Goal: Transaction & Acquisition: Purchase product/service

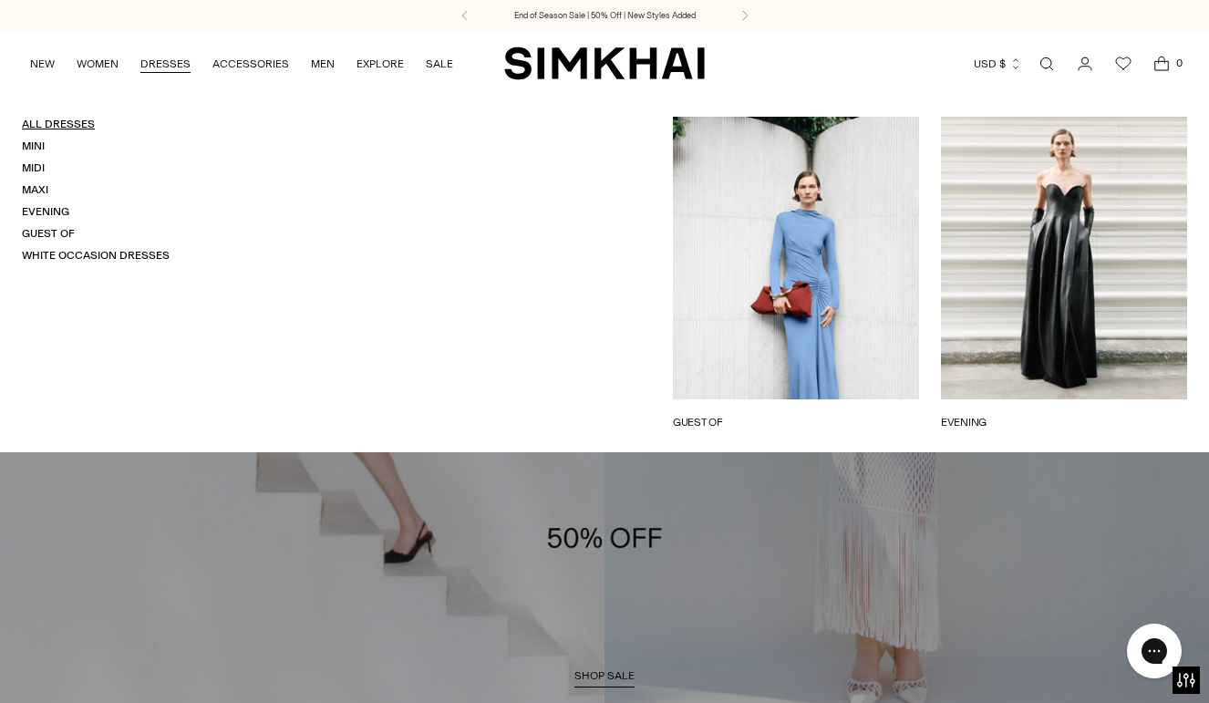
click at [51, 123] on link "All Dresses" at bounding box center [58, 124] width 73 height 13
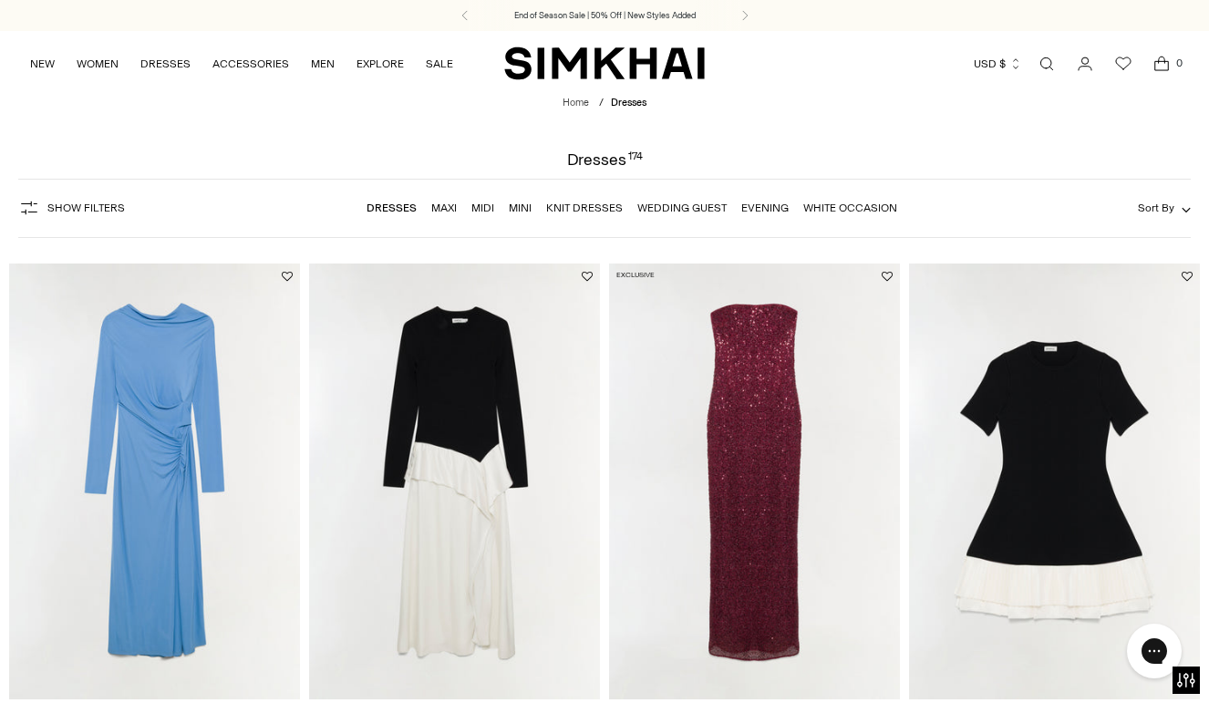
click at [57, 202] on span "Show Filters" at bounding box center [86, 208] width 78 height 13
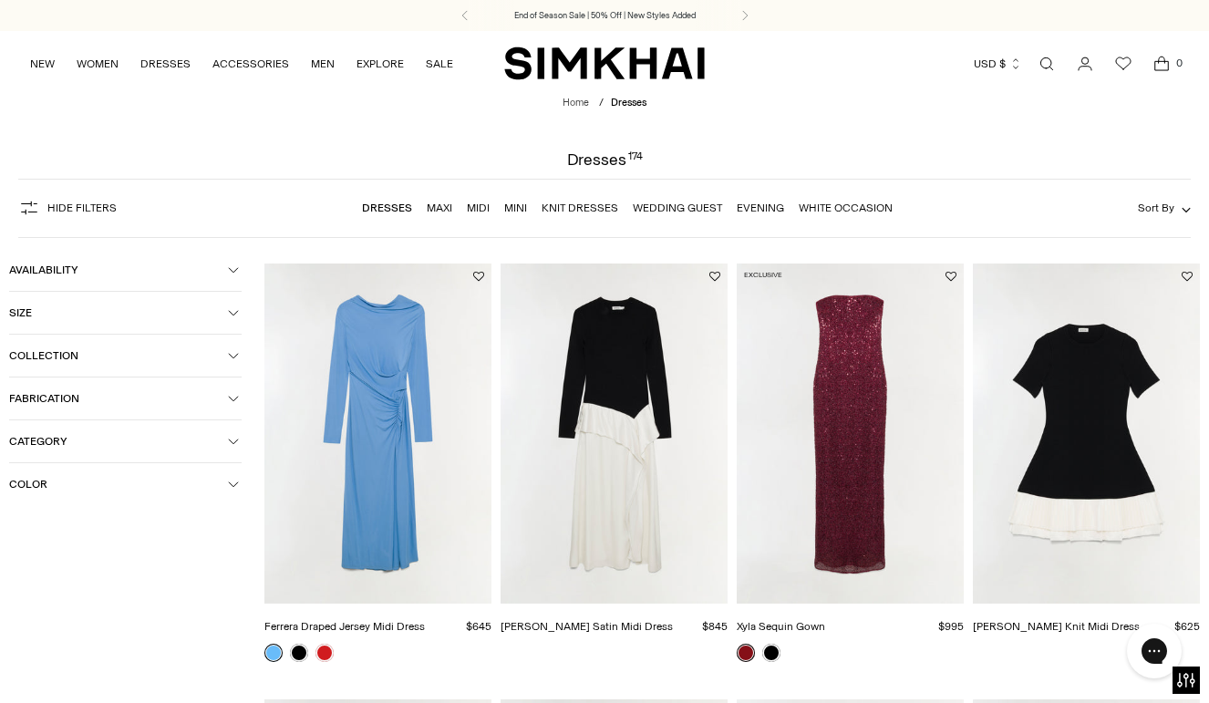
click at [27, 479] on span "Color" at bounding box center [118, 484] width 219 height 13
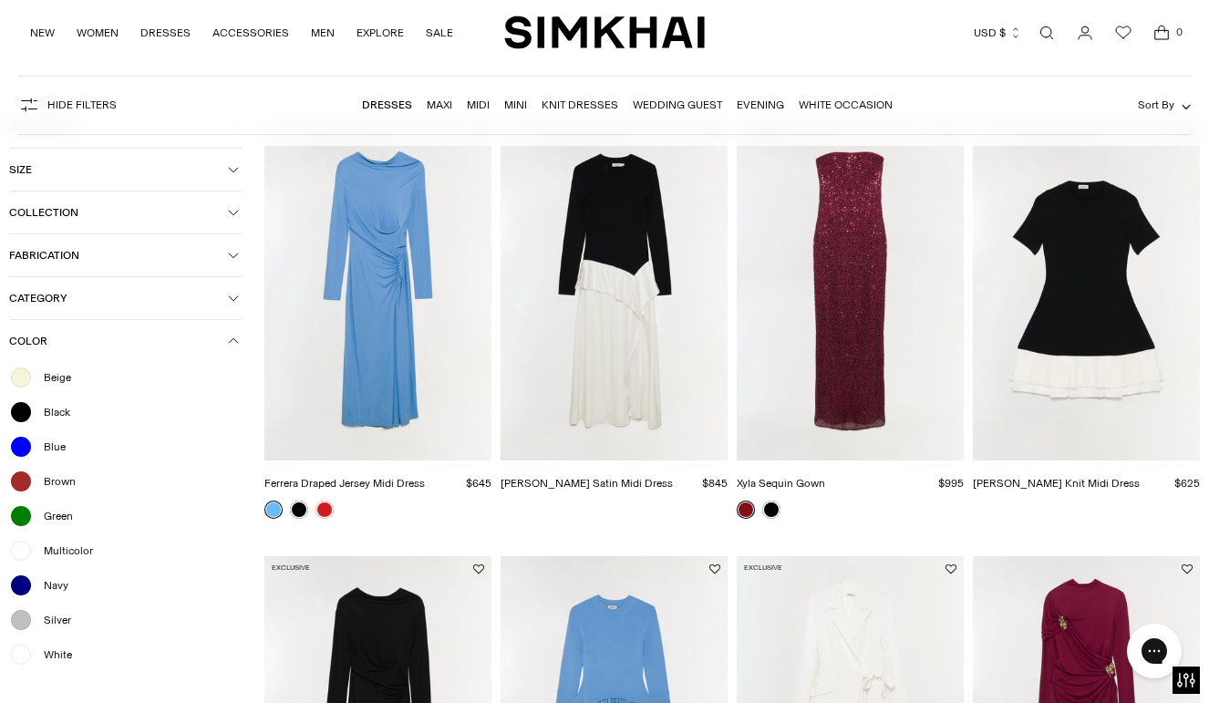
scroll to position [151, 0]
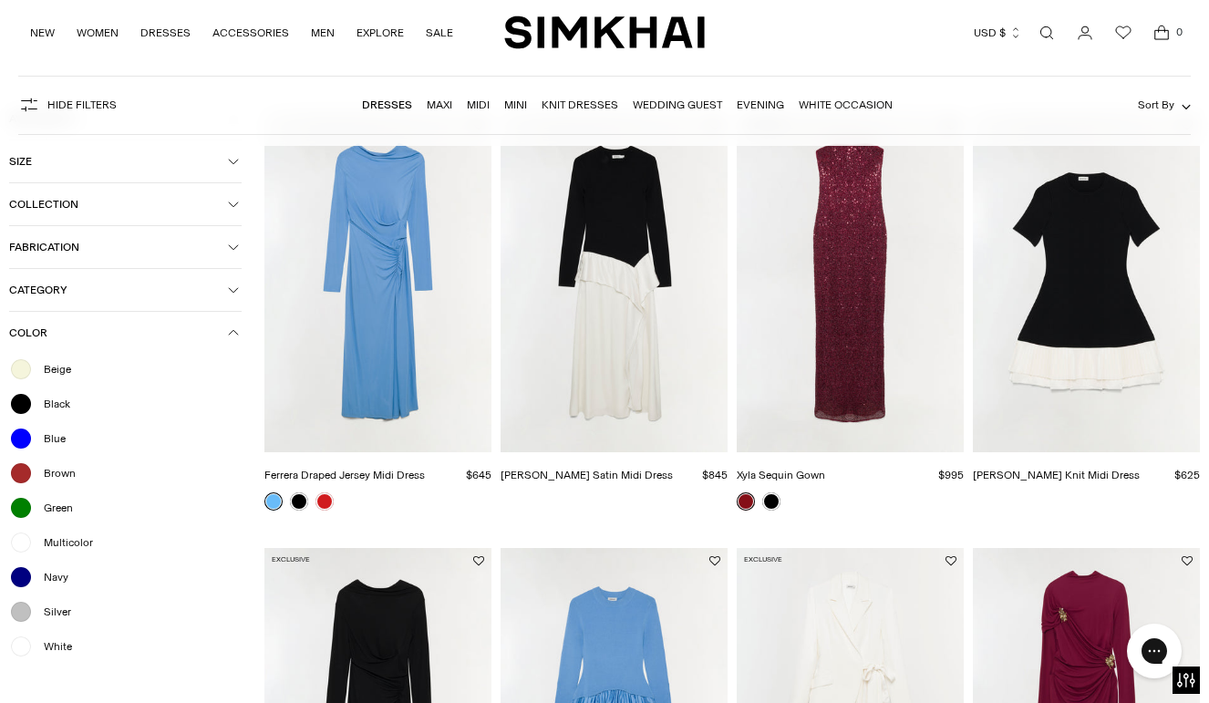
click at [48, 643] on span "White" at bounding box center [52, 646] width 39 height 16
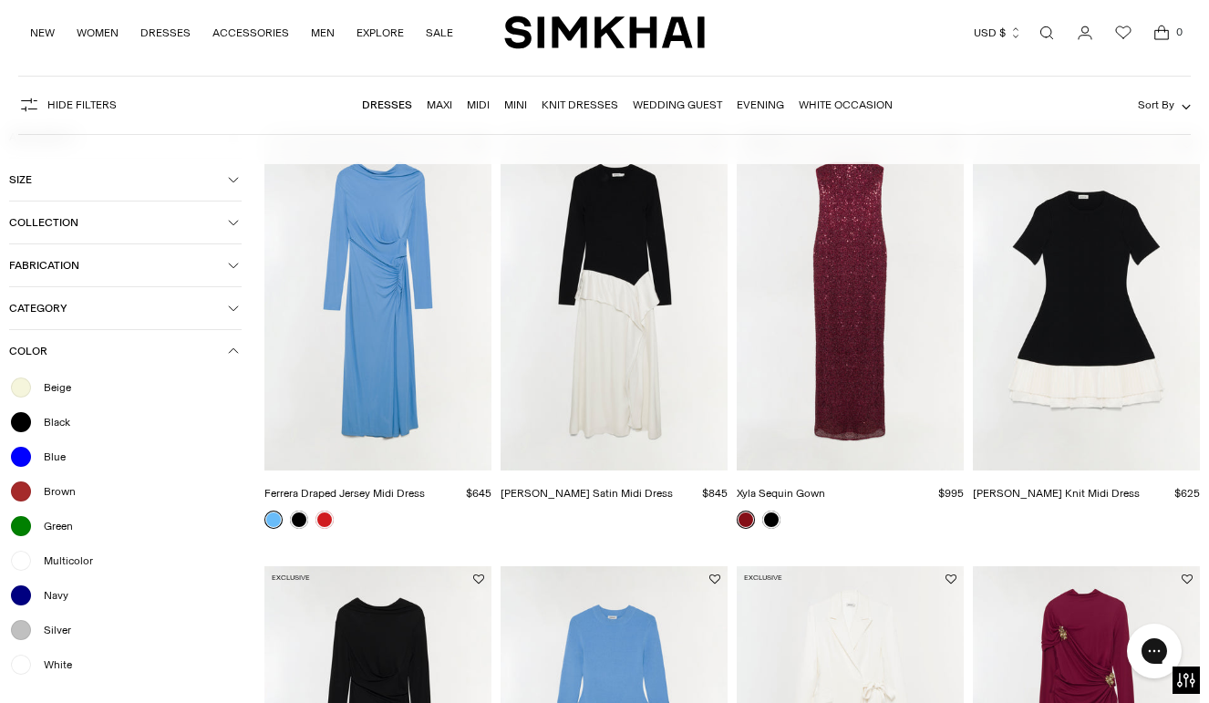
click at [64, 388] on span "Beige" at bounding box center [52, 387] width 38 height 16
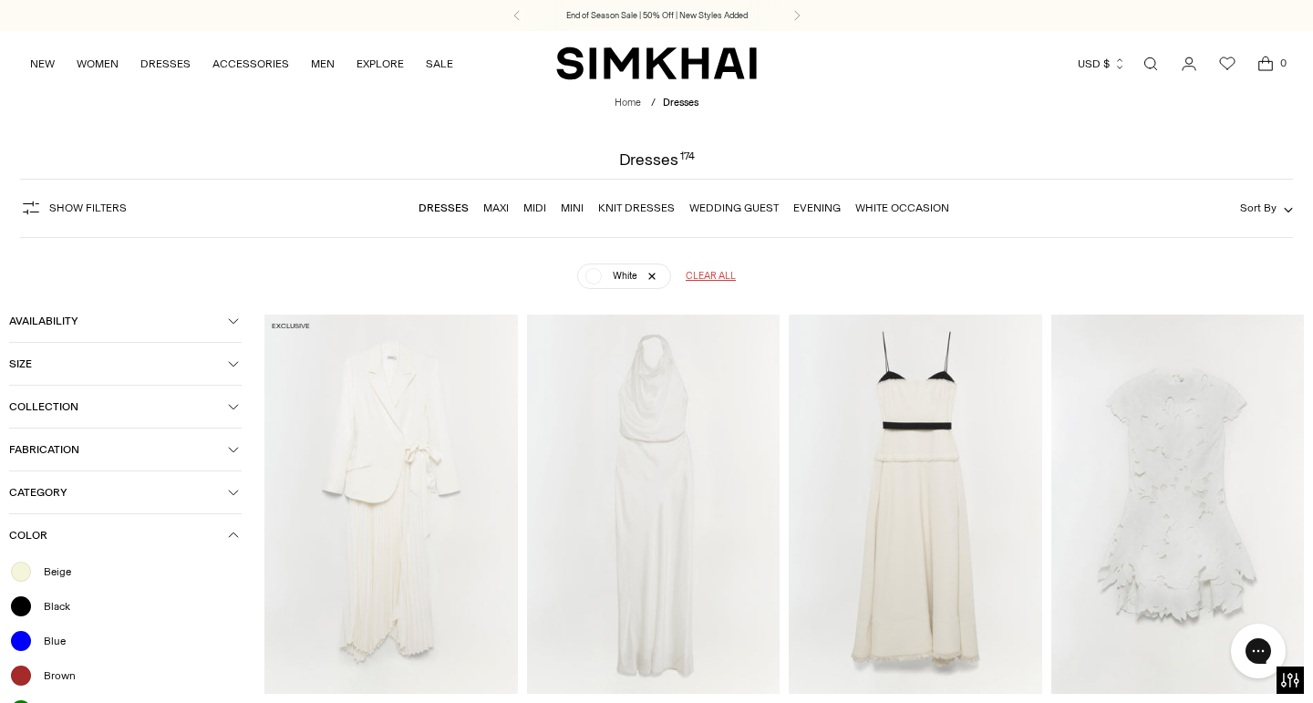
click at [1208, 212] on span "Sort By" at bounding box center [1258, 208] width 36 height 13
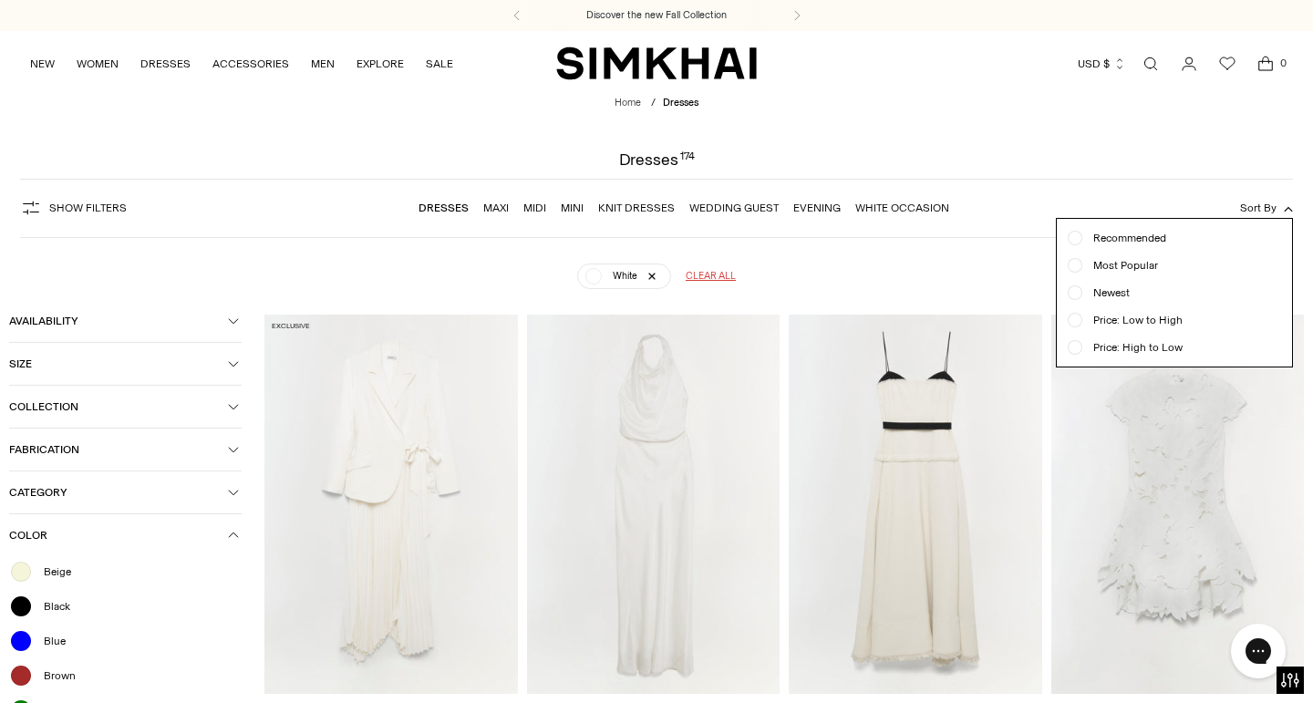
click at [1133, 314] on span "Price: Low to High" at bounding box center [1132, 320] width 100 height 16
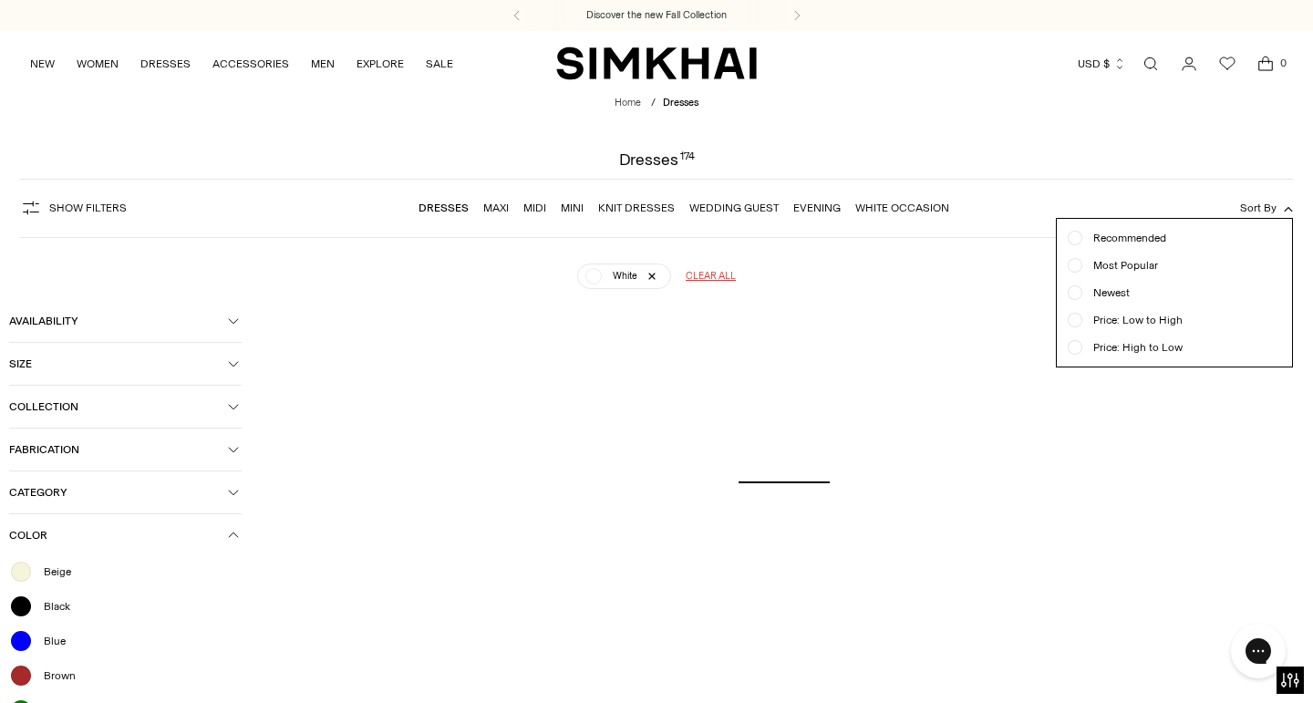
click at [1000, 196] on div "Show Filters Show Filters Dresses Maxi Midi Mini Knit Dresses Wedding Guest Eve…" at bounding box center [657, 208] width 1274 height 59
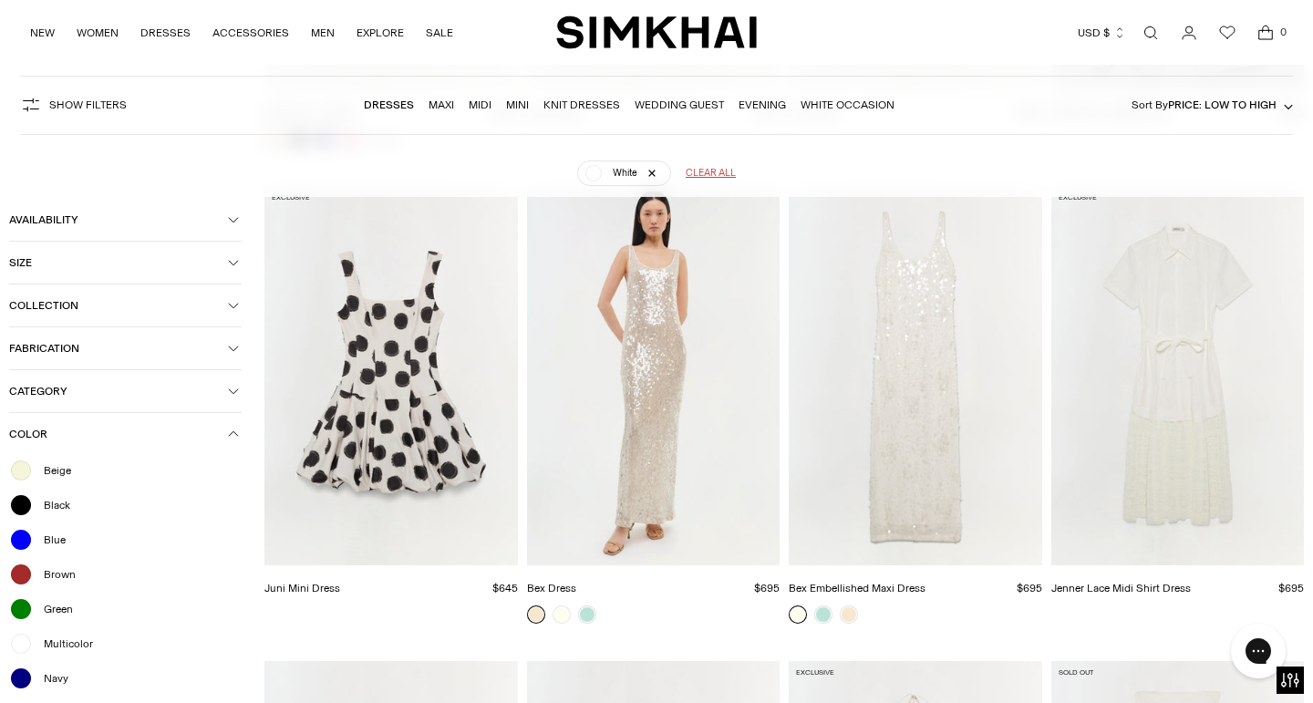
scroll to position [1394, 0]
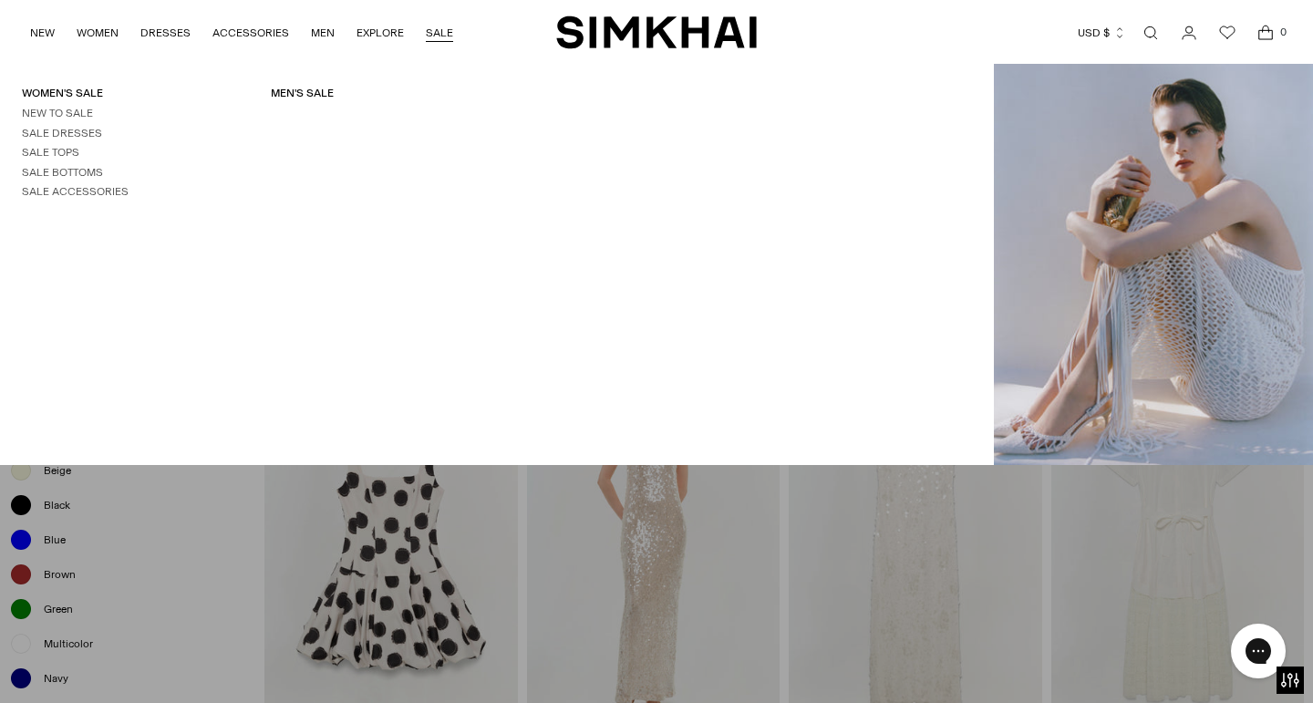
click at [433, 29] on link "SALE" at bounding box center [439, 33] width 27 height 40
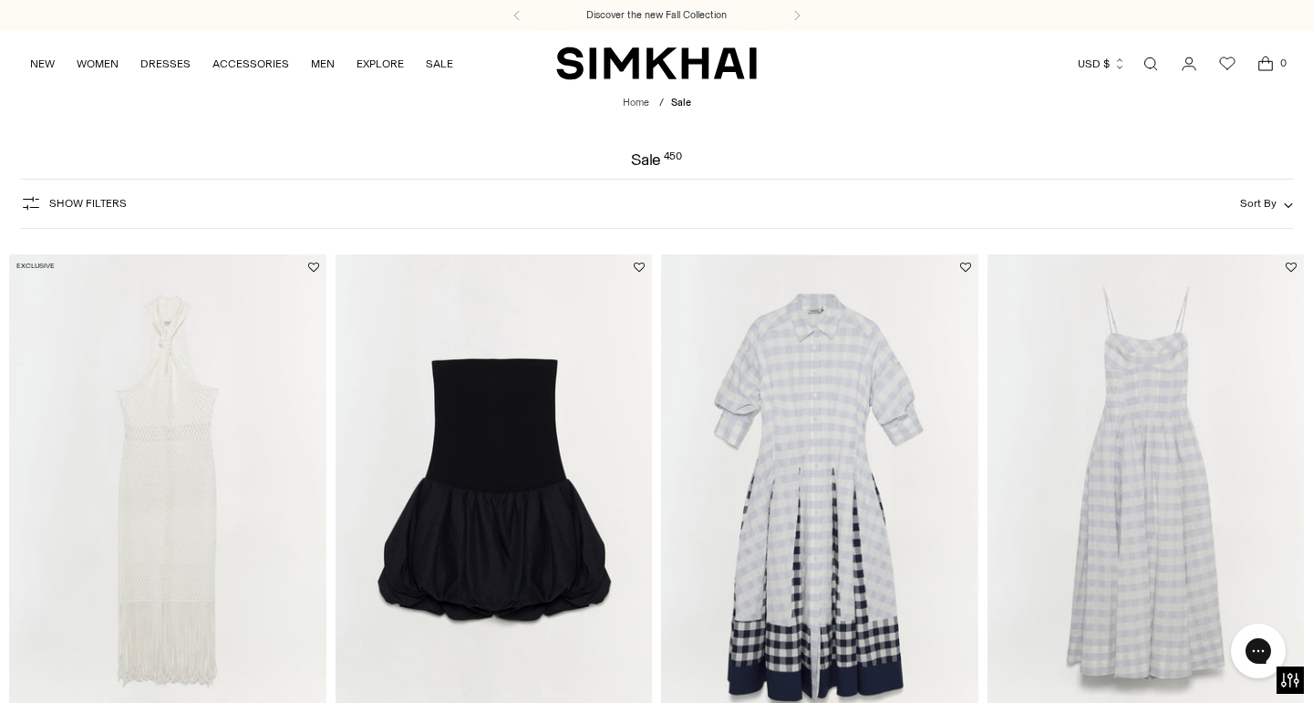
click at [82, 194] on button "Show Filters" at bounding box center [73, 203] width 107 height 29
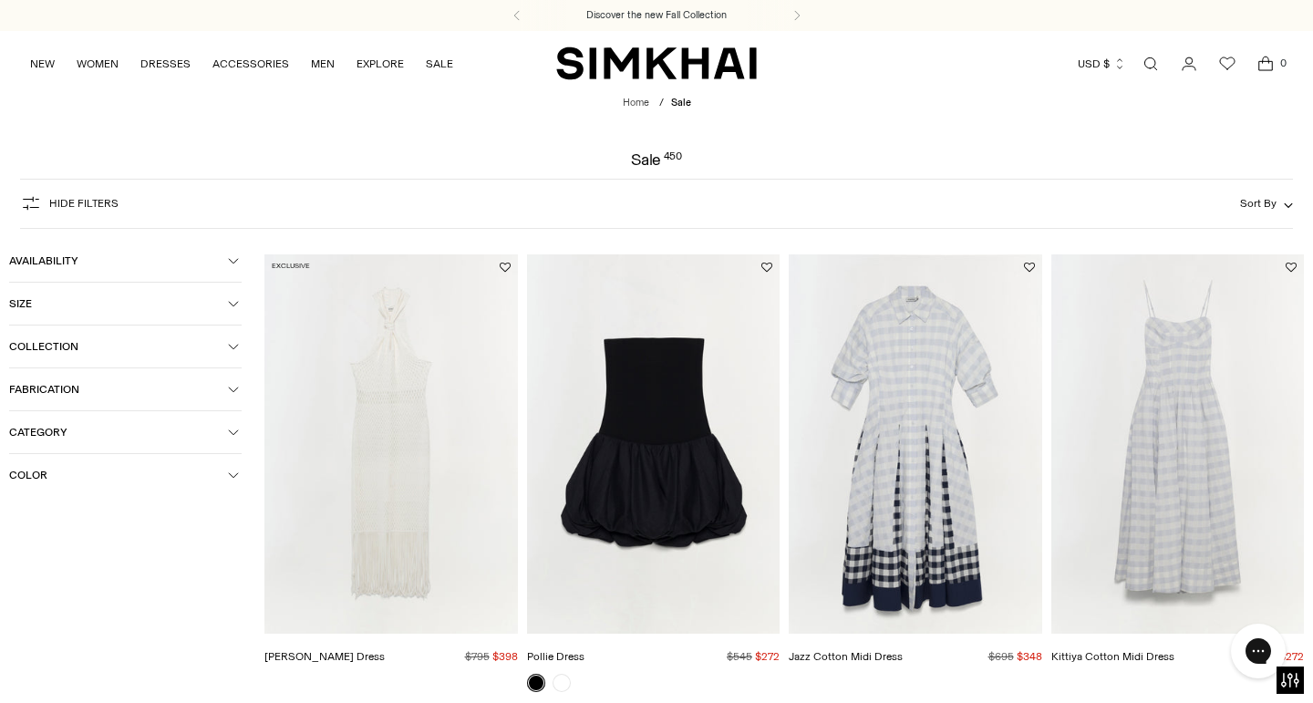
click at [70, 481] on span "Color" at bounding box center [118, 475] width 219 height 13
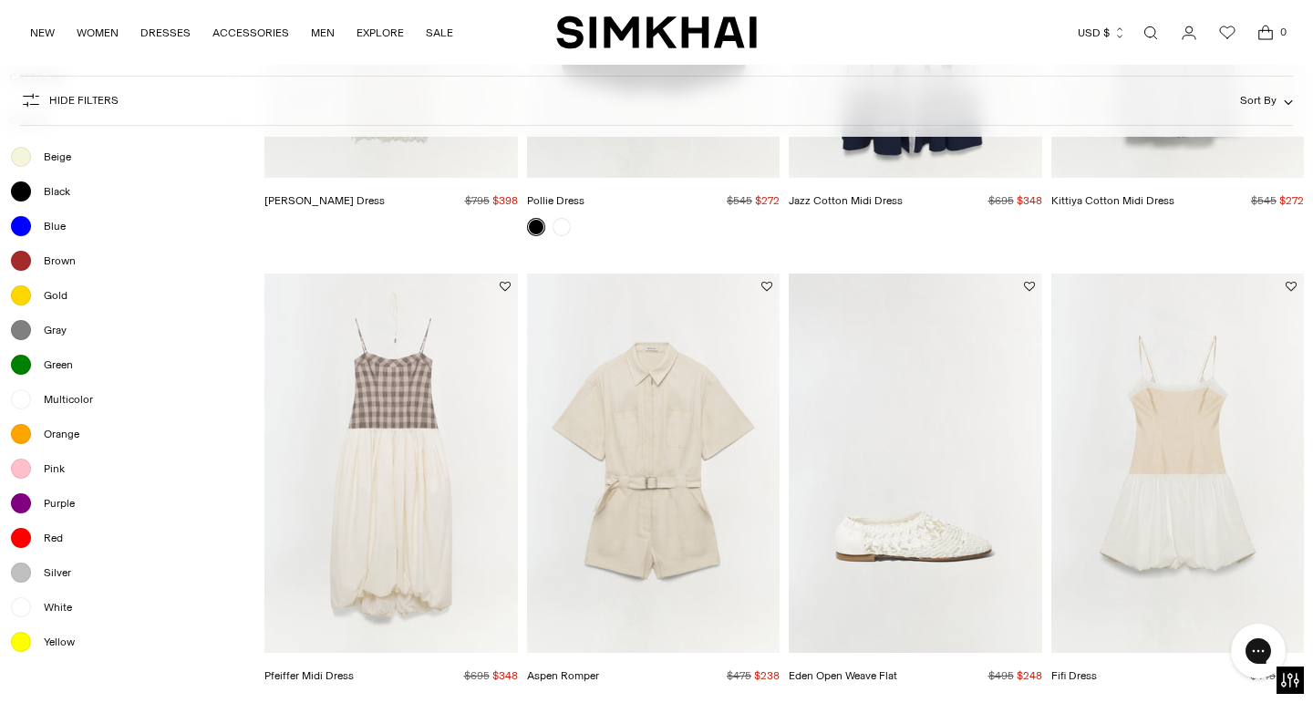
scroll to position [456, 0]
click at [64, 607] on span "White" at bounding box center [52, 607] width 39 height 16
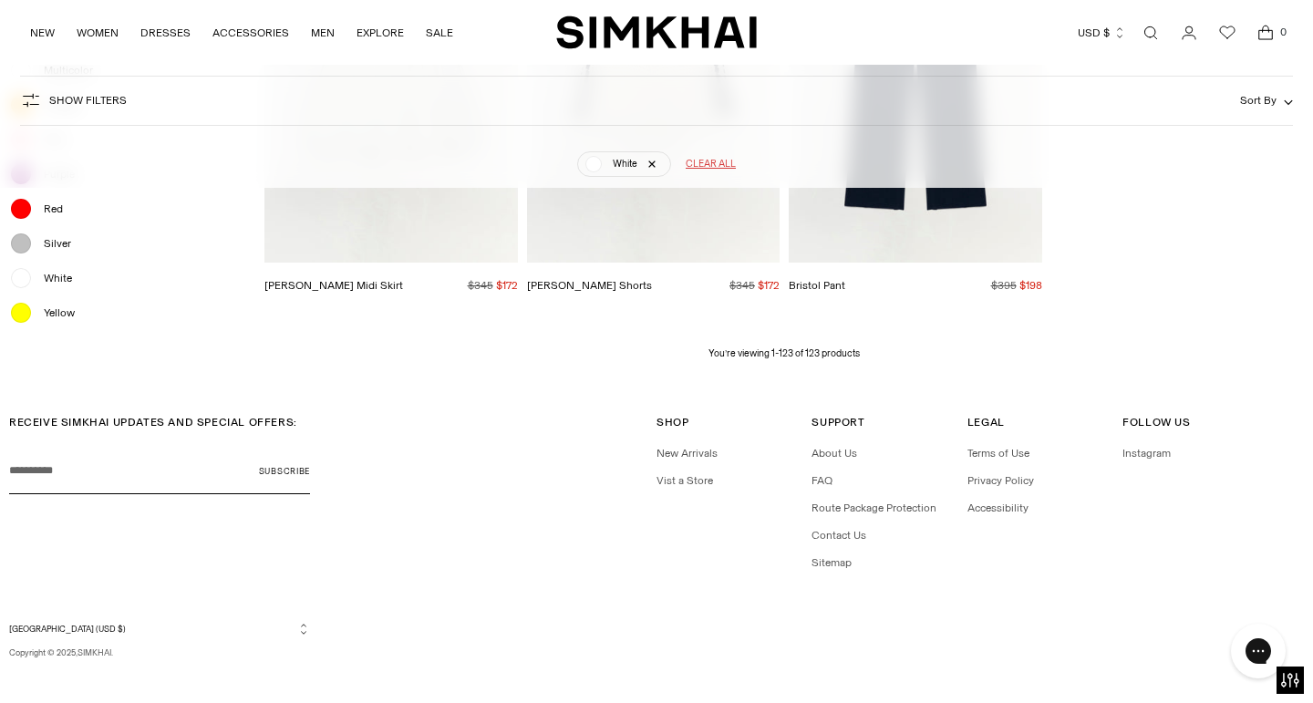
scroll to position [14588, 0]
